Goal: Task Accomplishment & Management: Use online tool/utility

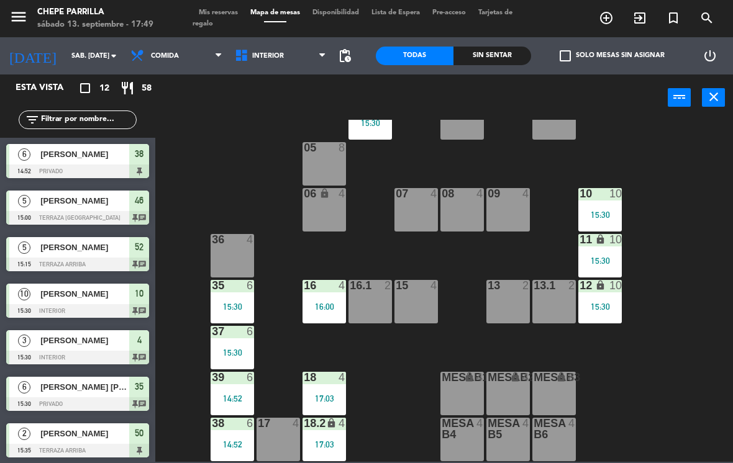
scroll to position [45, 0]
click at [325, 280] on div at bounding box center [324, 285] width 20 height 11
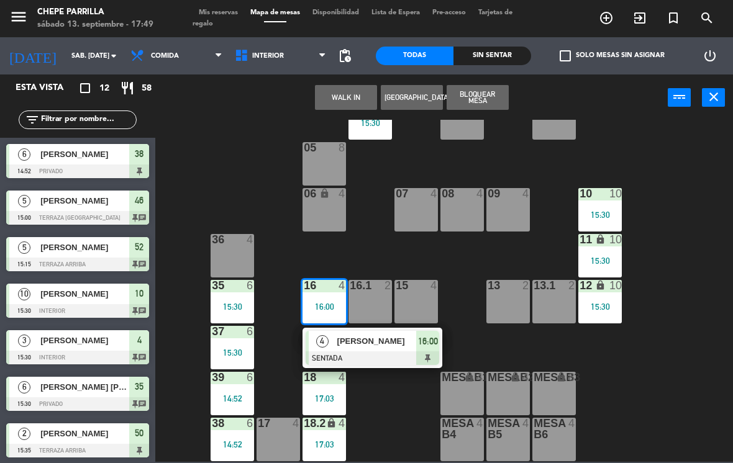
click at [387, 341] on span "[PERSON_NAME]" at bounding box center [376, 341] width 79 height 13
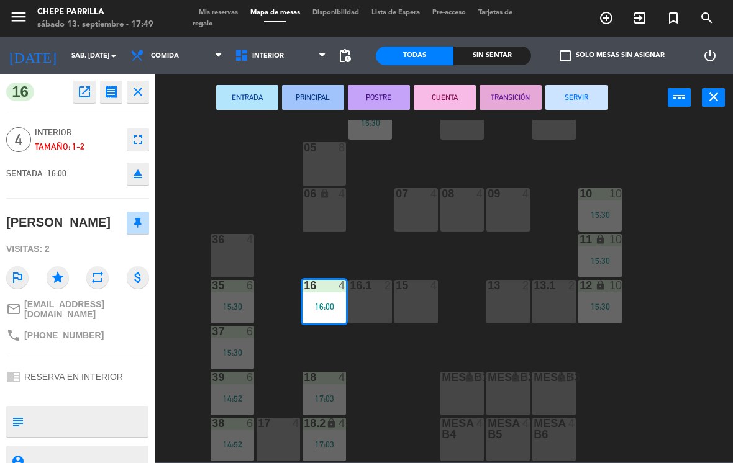
click at [595, 98] on button "SERVIR" at bounding box center [576, 97] width 62 height 25
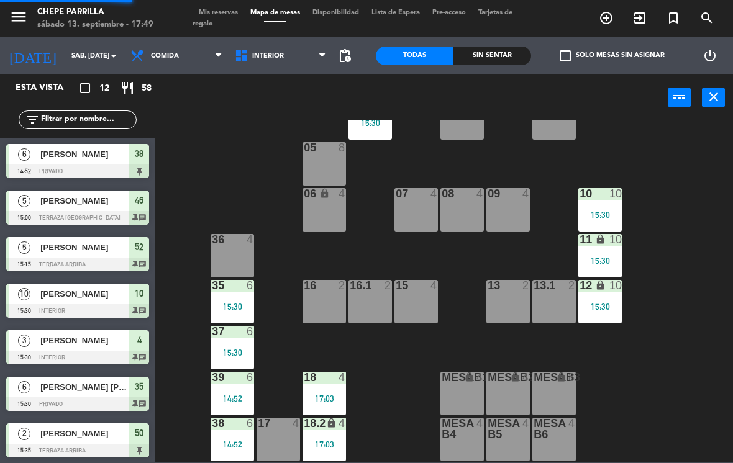
scroll to position [0, 0]
click at [270, 55] on span "Interior" at bounding box center [268, 56] width 32 height 8
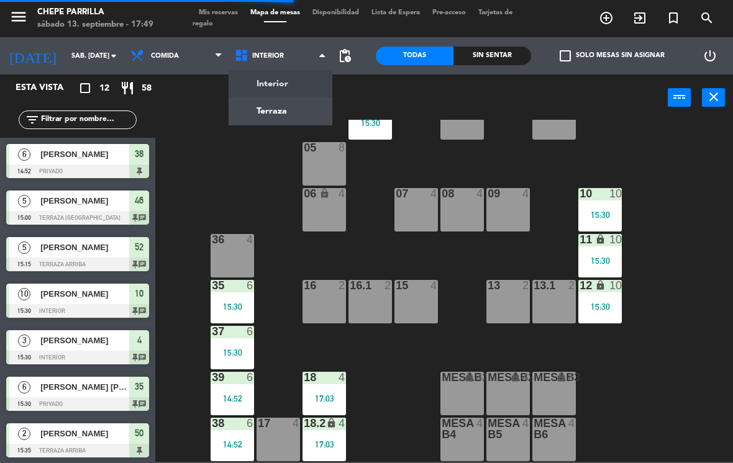
click at [297, 84] on ng-component "menu Chepe [PERSON_NAME] sábado 13. septiembre - 17:49 Mis reservas Mapa de mes…" at bounding box center [366, 231] width 733 height 462
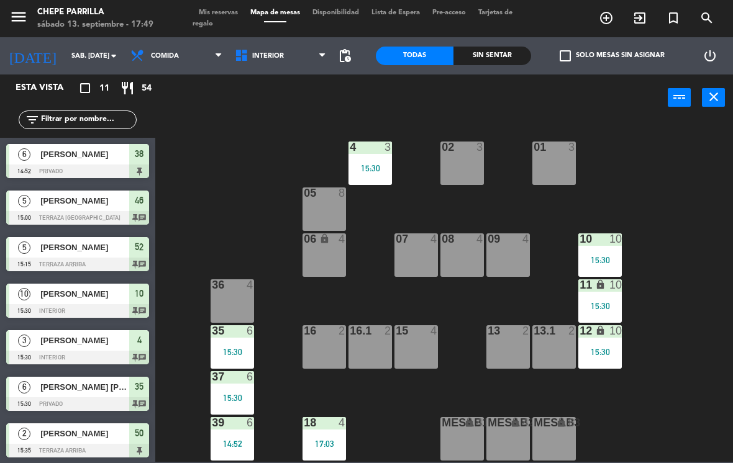
click at [270, 56] on span "Interior" at bounding box center [268, 56] width 32 height 8
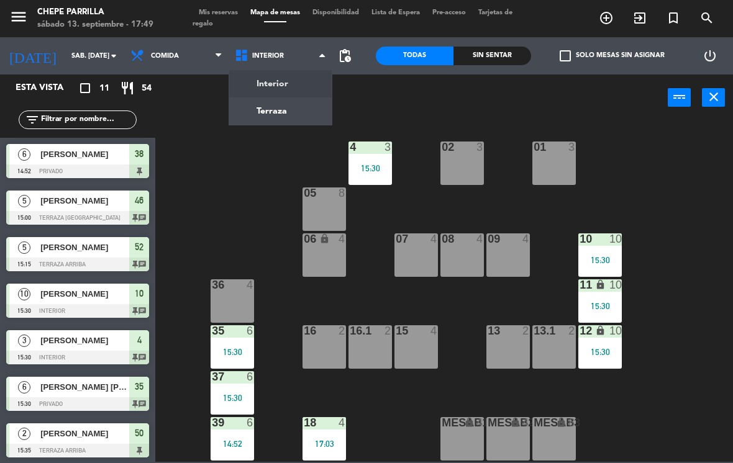
click at [291, 107] on ng-component "menu Chepe [PERSON_NAME] sábado 13. septiembre - 17:49 Mis reservas Mapa de mes…" at bounding box center [366, 231] width 733 height 462
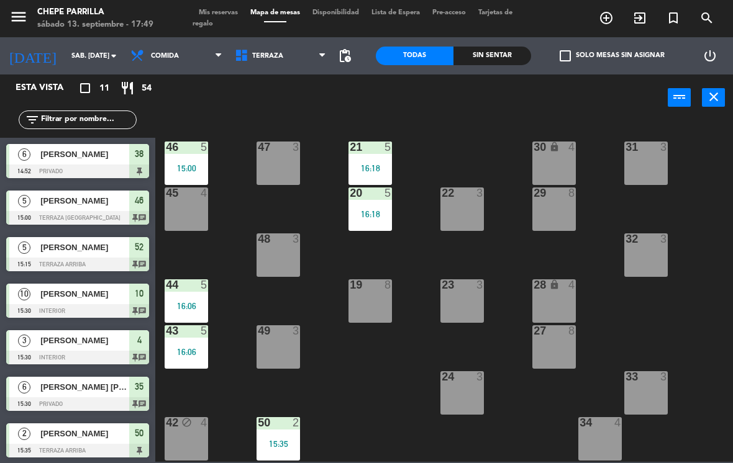
click at [197, 150] on div "5" at bounding box center [207, 147] width 20 height 11
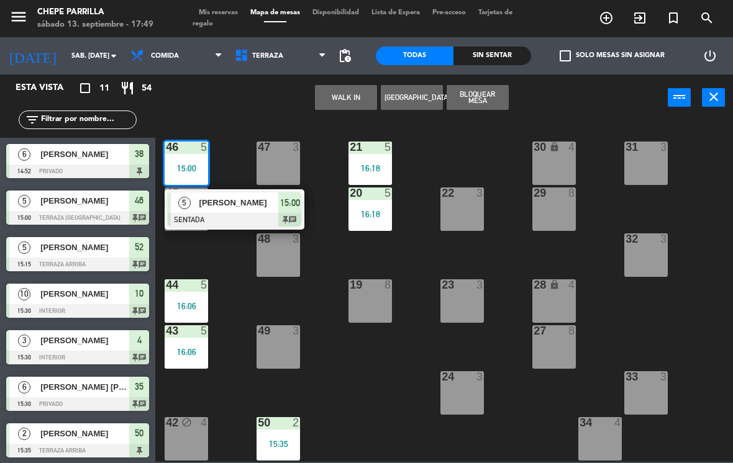
click at [251, 208] on span "[PERSON_NAME]" at bounding box center [238, 202] width 79 height 13
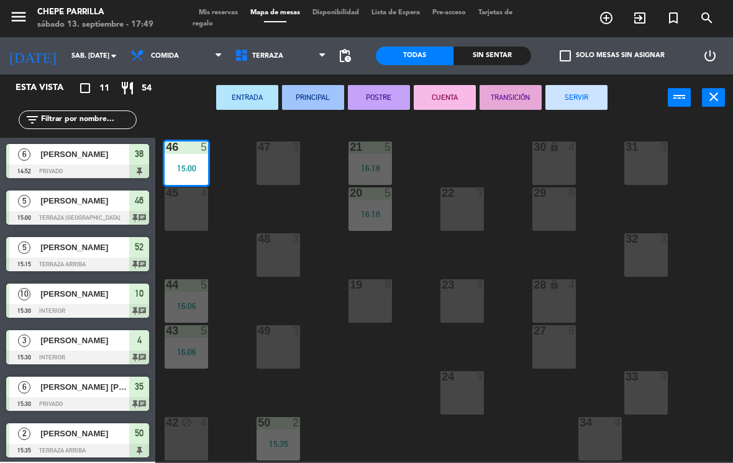
click at [597, 90] on button "SERVIR" at bounding box center [576, 97] width 62 height 25
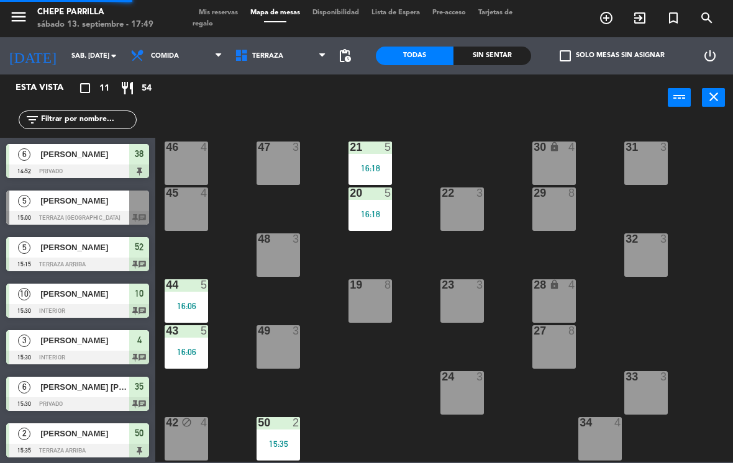
click at [191, 276] on div "21 5 16:18 30 lock 4 46 4 47 3 31 3 20 5 16:18 22 3 29 8 45 4 32 3 48 3 19 8 23…" at bounding box center [448, 291] width 570 height 342
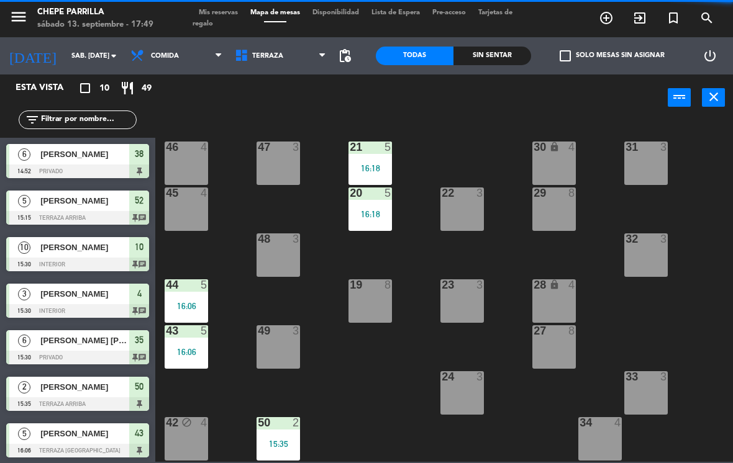
click at [191, 297] on div "44 5 16:06" at bounding box center [186, 300] width 43 height 43
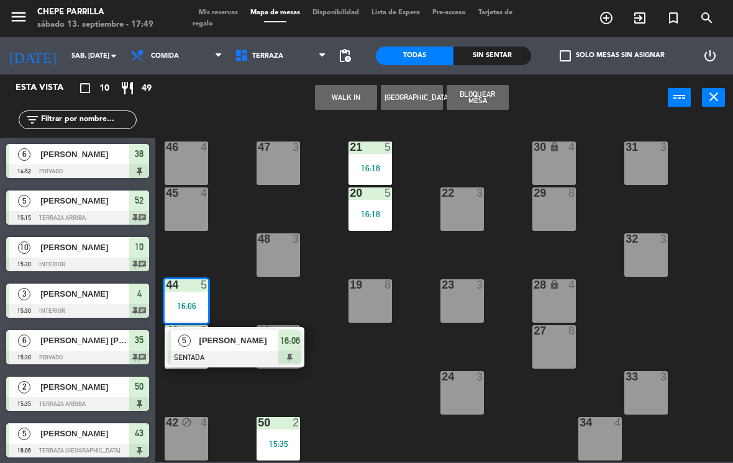
click at [259, 346] on span "[PERSON_NAME]" at bounding box center [238, 340] width 79 height 13
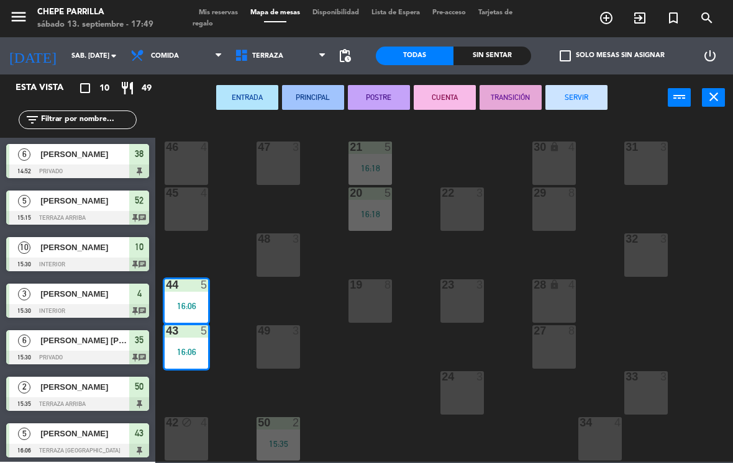
click at [577, 103] on button "SERVIR" at bounding box center [576, 97] width 62 height 25
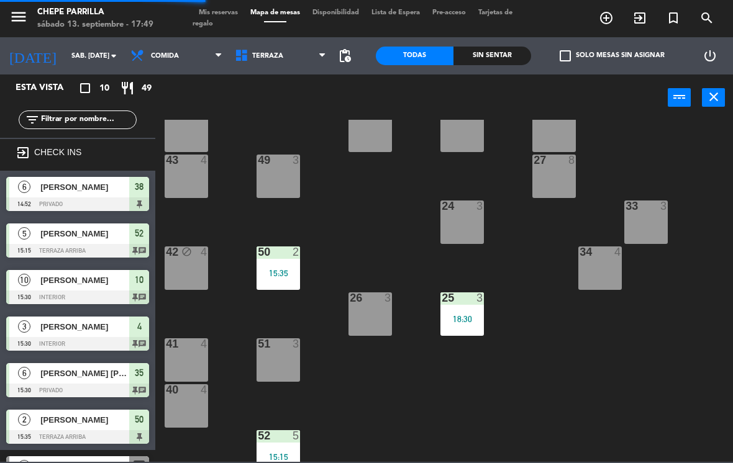
scroll to position [172, 0]
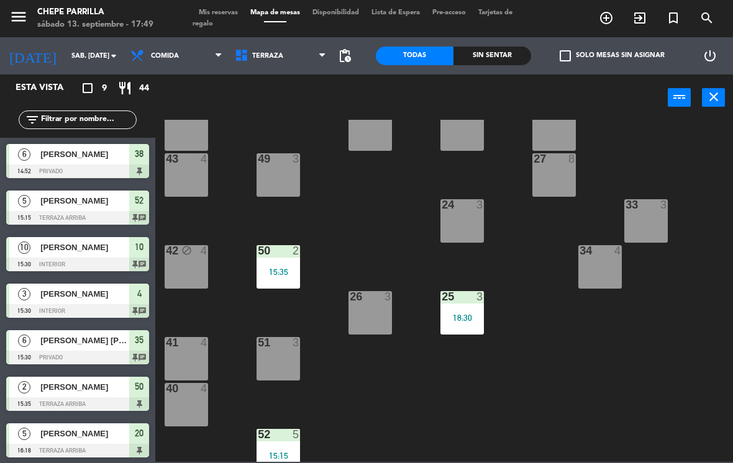
click at [291, 271] on div "15:35" at bounding box center [277, 272] width 43 height 9
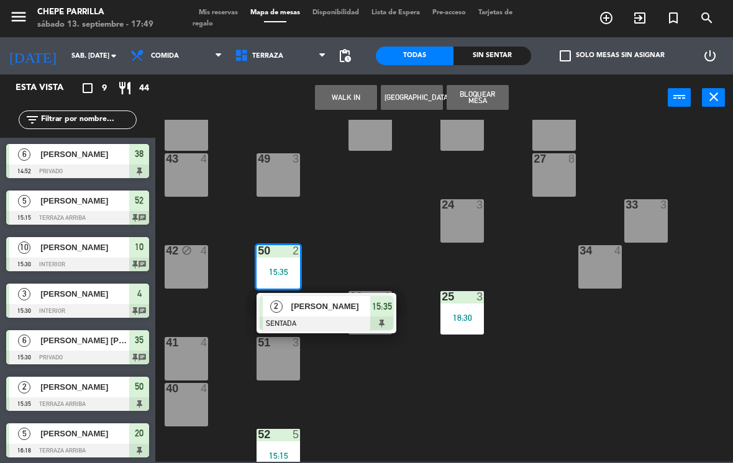
click at [329, 313] on span "[PERSON_NAME]" at bounding box center [330, 306] width 79 height 13
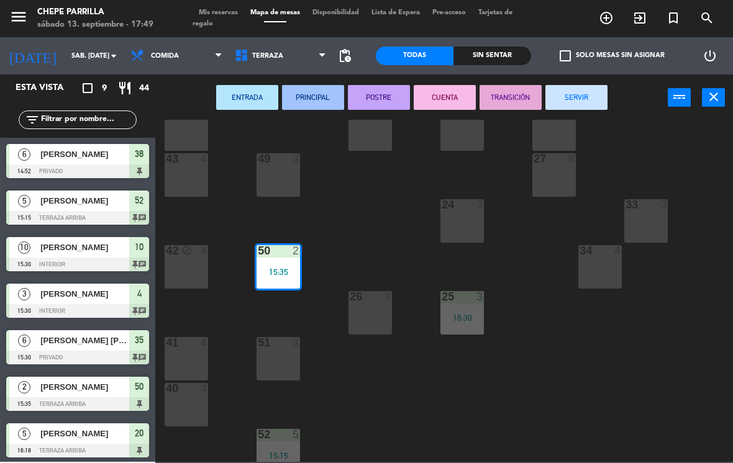
click at [595, 94] on button "SERVIR" at bounding box center [576, 97] width 62 height 25
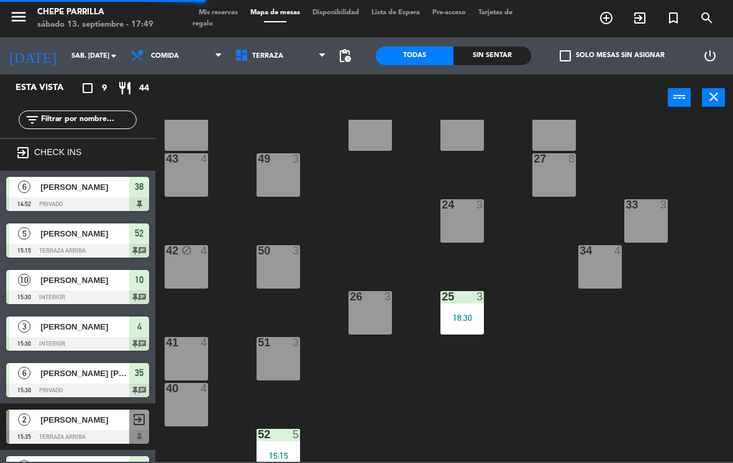
click at [283, 439] on div at bounding box center [278, 434] width 20 height 11
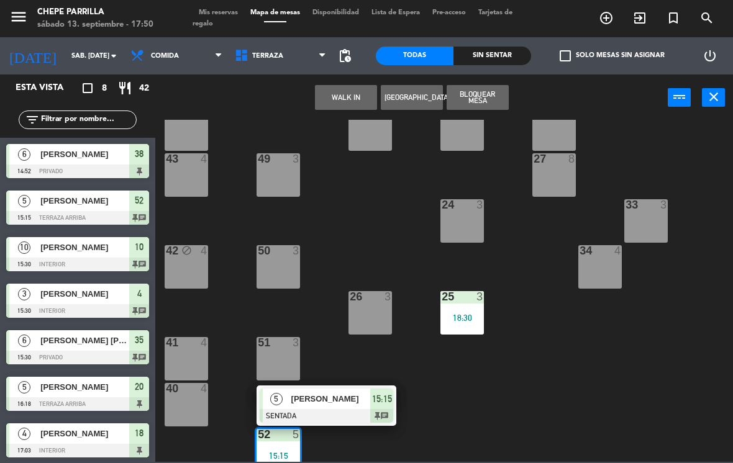
click at [347, 406] on div "[PERSON_NAME]" at bounding box center [330, 399] width 81 height 20
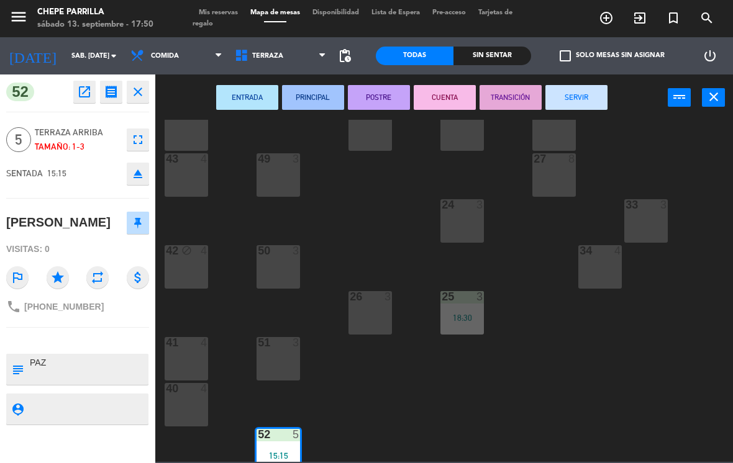
click at [572, 102] on button "SERVIR" at bounding box center [576, 97] width 62 height 25
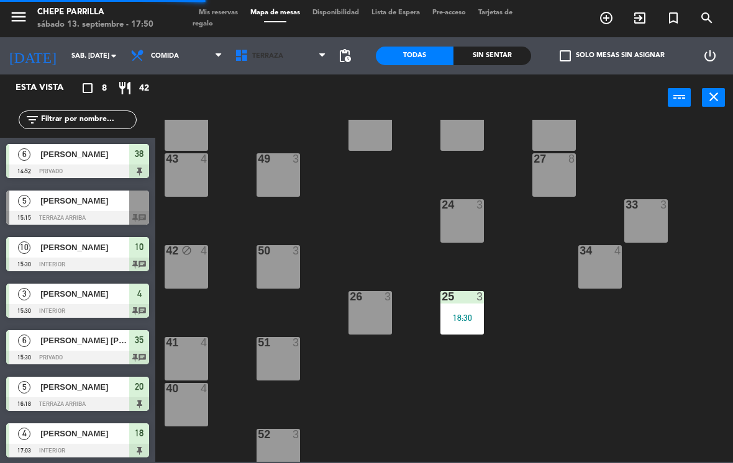
click at [282, 48] on span "Terraza" at bounding box center [280, 55] width 104 height 27
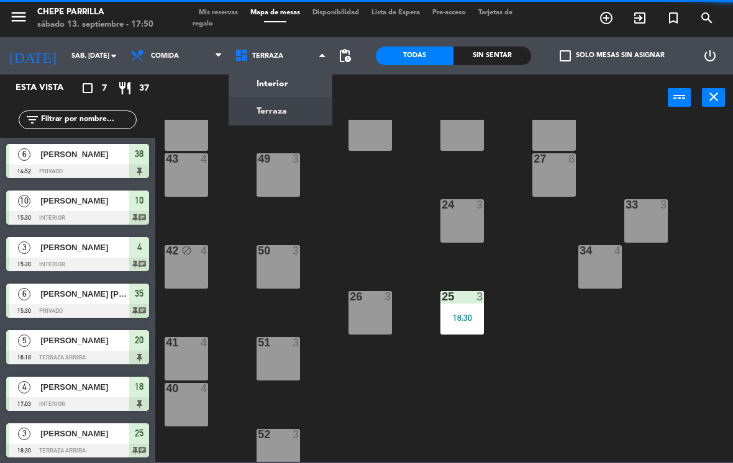
click at [354, 202] on div "21 5 16:18 30 lock 4 46 4 47 3 31 3 20 5 16:18 22 3 29 8 45 4 32 3 48 3 19 8 23…" at bounding box center [448, 291] width 570 height 342
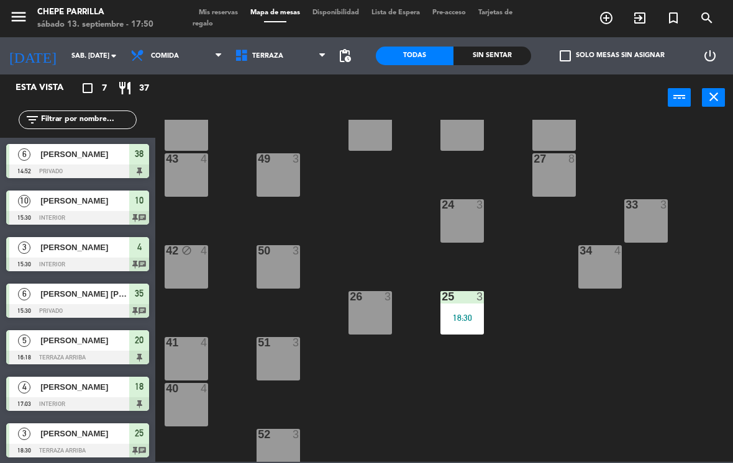
click at [173, 63] on span "Comida" at bounding box center [176, 55] width 104 height 27
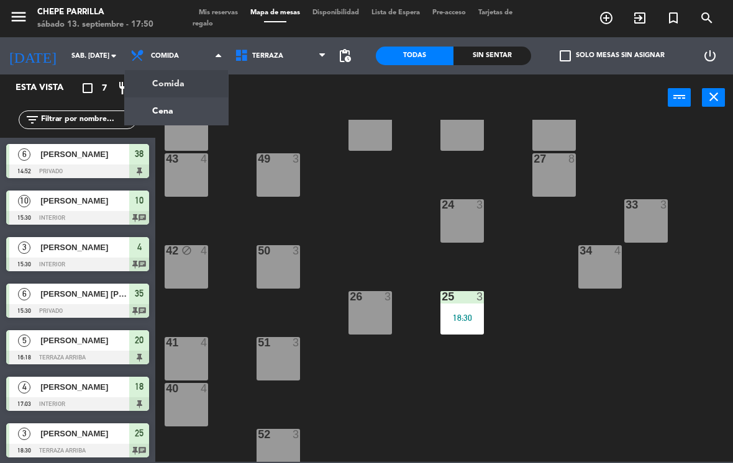
click at [205, 109] on ng-component "menu Chepe [PERSON_NAME] sábado 13. septiembre - 17:50 Mis reservas Mapa de mes…" at bounding box center [366, 231] width 733 height 462
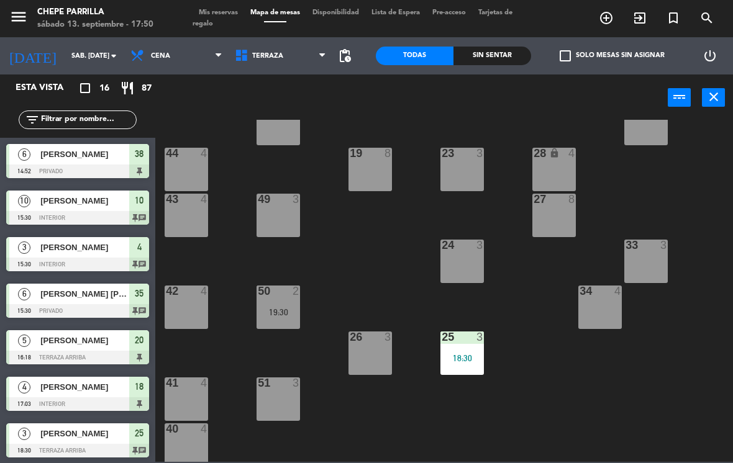
click at [169, 54] on span "Cena" at bounding box center [176, 55] width 104 height 27
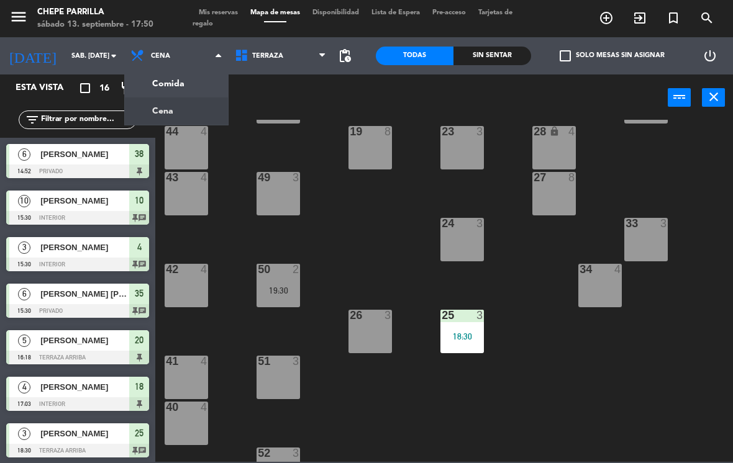
click at [197, 78] on ng-component "menu Chepe [PERSON_NAME] sábado 13. septiembre - 17:50 Mis reservas Mapa de mes…" at bounding box center [366, 231] width 733 height 462
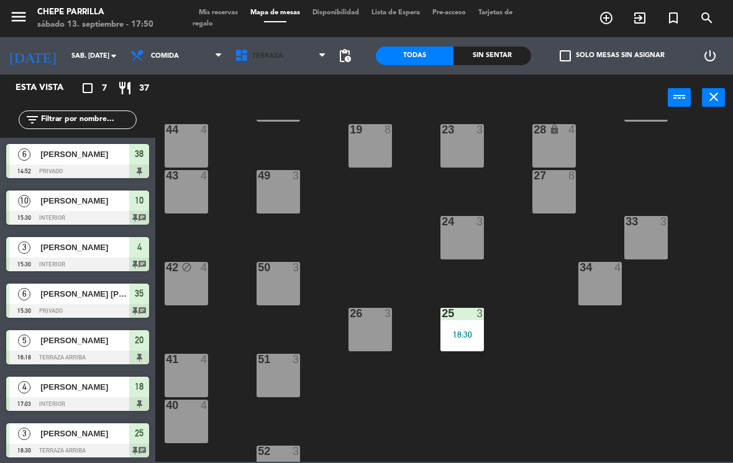
click at [279, 55] on span "Terraza" at bounding box center [267, 56] width 31 height 8
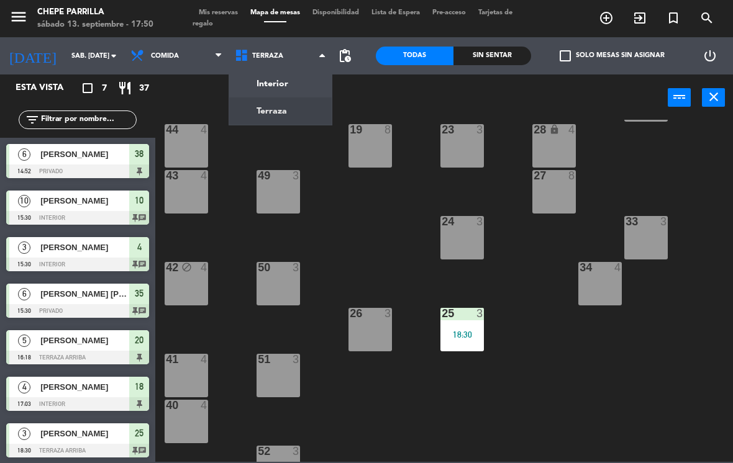
click at [310, 82] on ng-component "menu Chepe [PERSON_NAME] sábado 13. septiembre - 17:50 Mis reservas Mapa de mes…" at bounding box center [366, 231] width 733 height 462
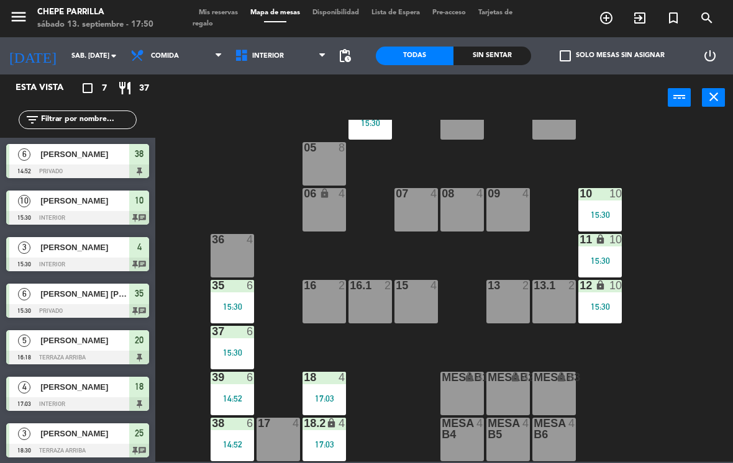
scroll to position [45, 0]
click at [275, 60] on span "Interior" at bounding box center [268, 56] width 32 height 8
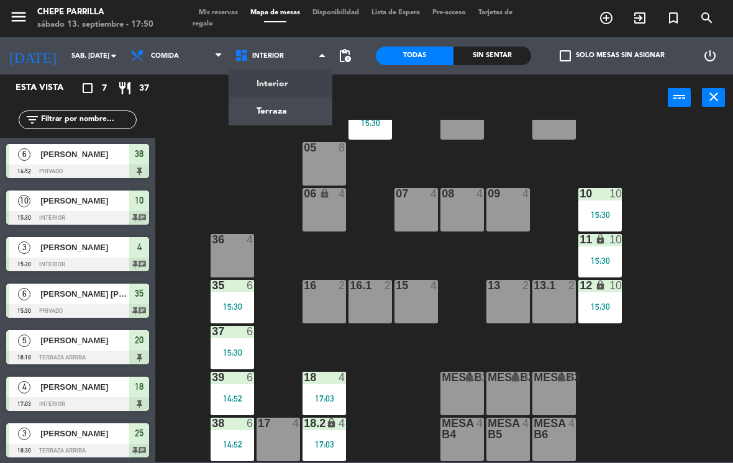
click at [302, 120] on ng-component "menu Chepe [PERSON_NAME] sábado 13. septiembre - 17:50 Mis reservas Mapa de mes…" at bounding box center [366, 231] width 733 height 462
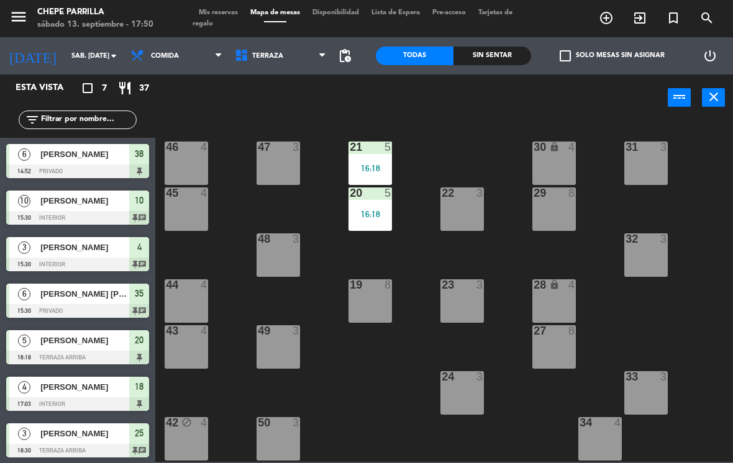
scroll to position [0, 0]
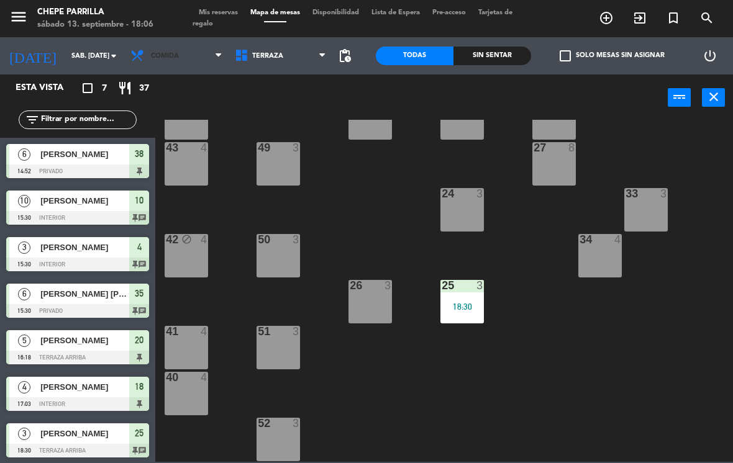
click at [172, 56] on span "Comida" at bounding box center [165, 56] width 28 height 8
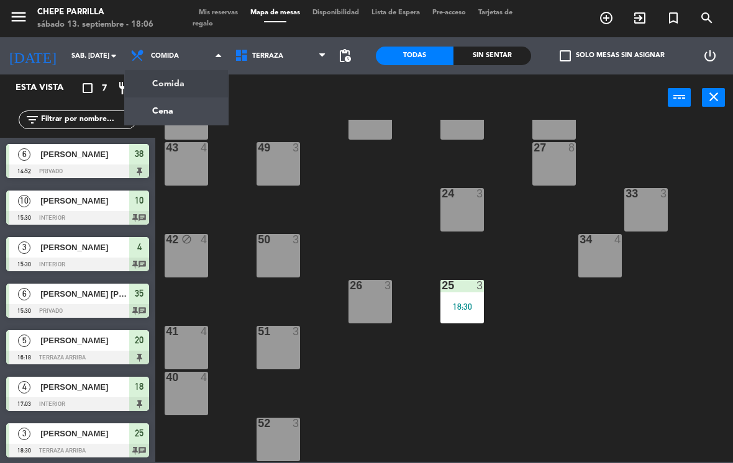
scroll to position [183, 0]
click at [174, 109] on ng-component "menu Chepe [PERSON_NAME] sábado 13. septiembre - 18:06 Mis reservas Mapa de mes…" at bounding box center [366, 231] width 733 height 462
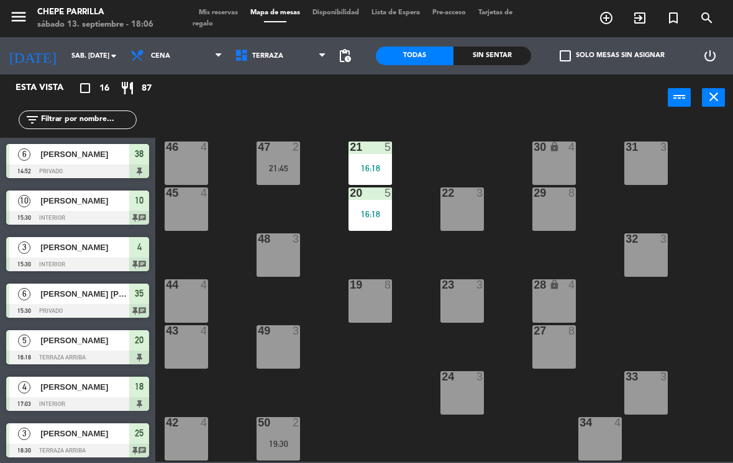
scroll to position [-1, 0]
click at [274, 82] on div "power_input close" at bounding box center [411, 97] width 512 height 47
click at [279, 62] on span "Terraza" at bounding box center [280, 55] width 104 height 27
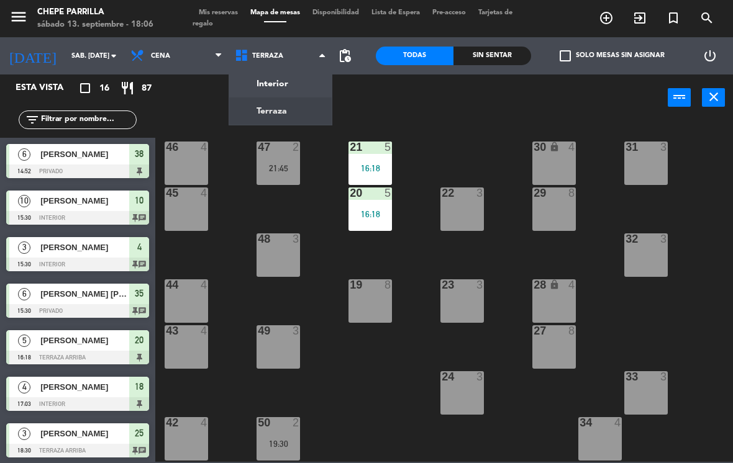
click at [281, 85] on ng-component "menu Chepe [PERSON_NAME] sábado 13. septiembre - 18:06 Mis reservas Mapa de mes…" at bounding box center [366, 231] width 733 height 462
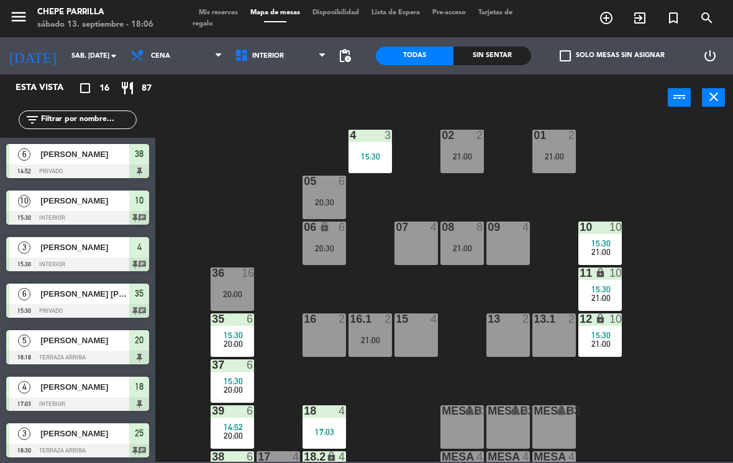
scroll to position [11, 0]
click at [282, 65] on span "Interior" at bounding box center [280, 55] width 104 height 27
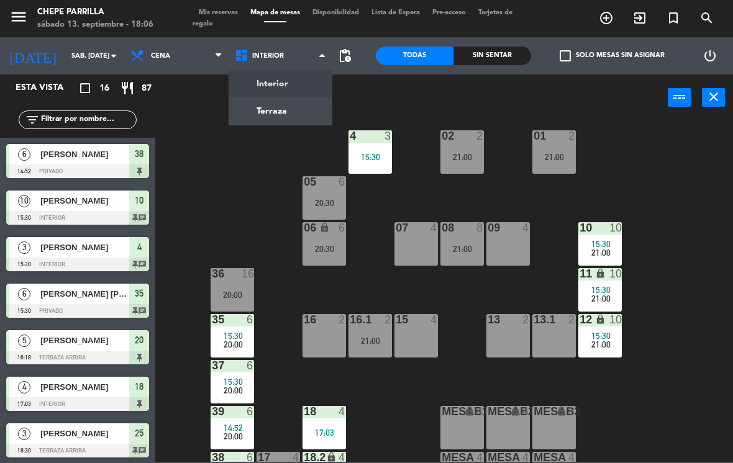
click at [198, 126] on div "02 2 21:00 4 3 15:30 01 2 21:00 05 6 20:30 06 lock 6 20:30 07 4 09 4 10 10 15:3…" at bounding box center [448, 291] width 570 height 342
click at [191, 57] on span "Cena" at bounding box center [176, 55] width 104 height 27
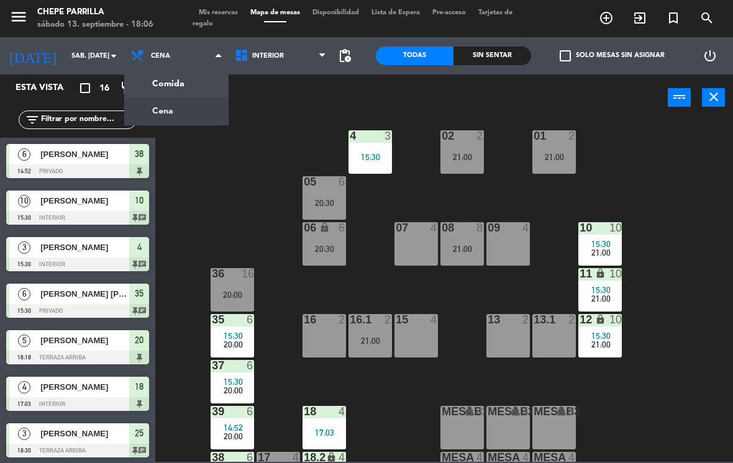
click at [184, 86] on ng-component "menu Chepe [PERSON_NAME] sábado 13. septiembre - 18:06 Mis reservas Mapa de mes…" at bounding box center [366, 231] width 733 height 462
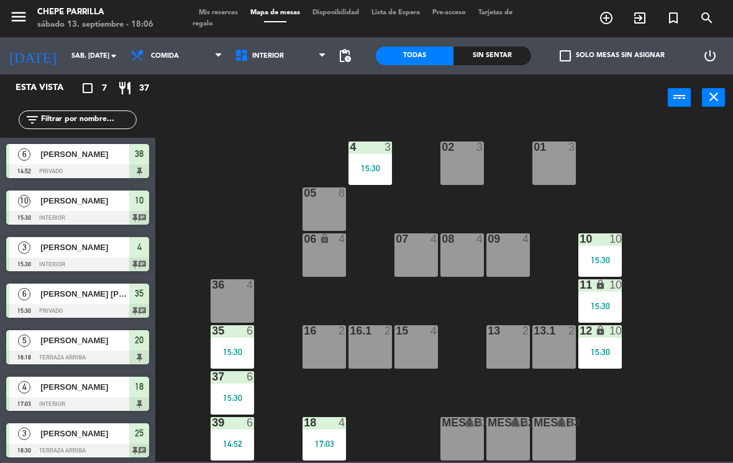
click at [476, 161] on div "02 3" at bounding box center [461, 163] width 43 height 43
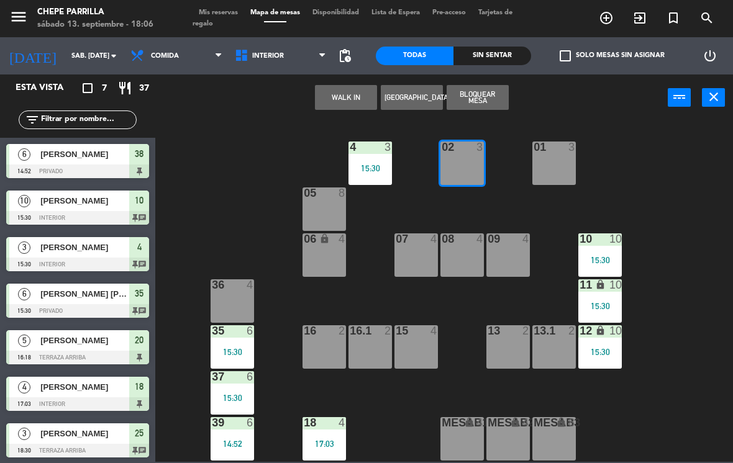
click at [362, 100] on button "WALK IN" at bounding box center [346, 97] width 62 height 25
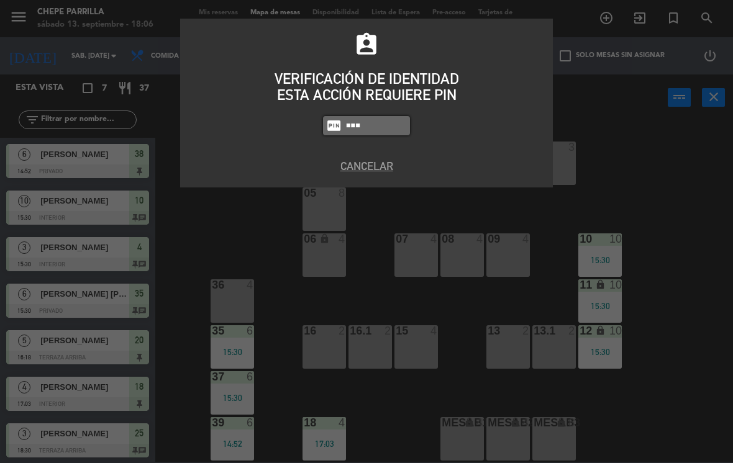
type input "4836"
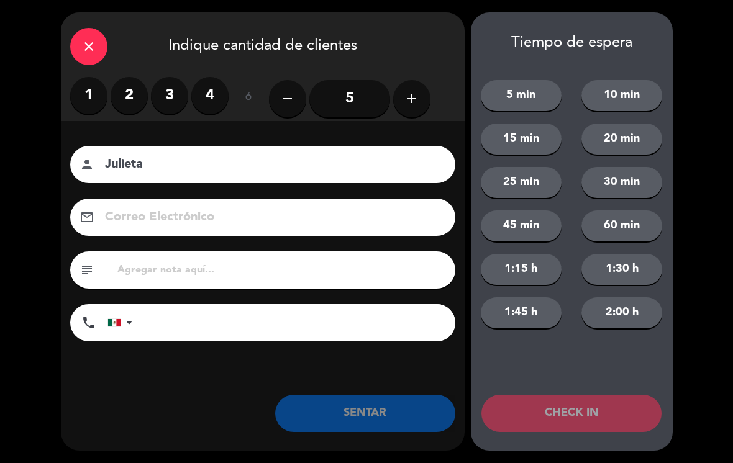
type input "Julieta"
click at [128, 99] on label "2" at bounding box center [128, 95] width 37 height 37
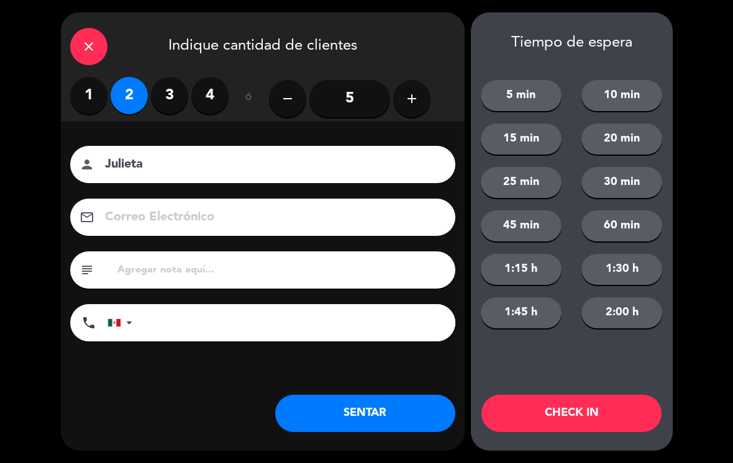
click at [398, 418] on button "SENTAR" at bounding box center [365, 413] width 180 height 37
